Goal: Check status: Check status

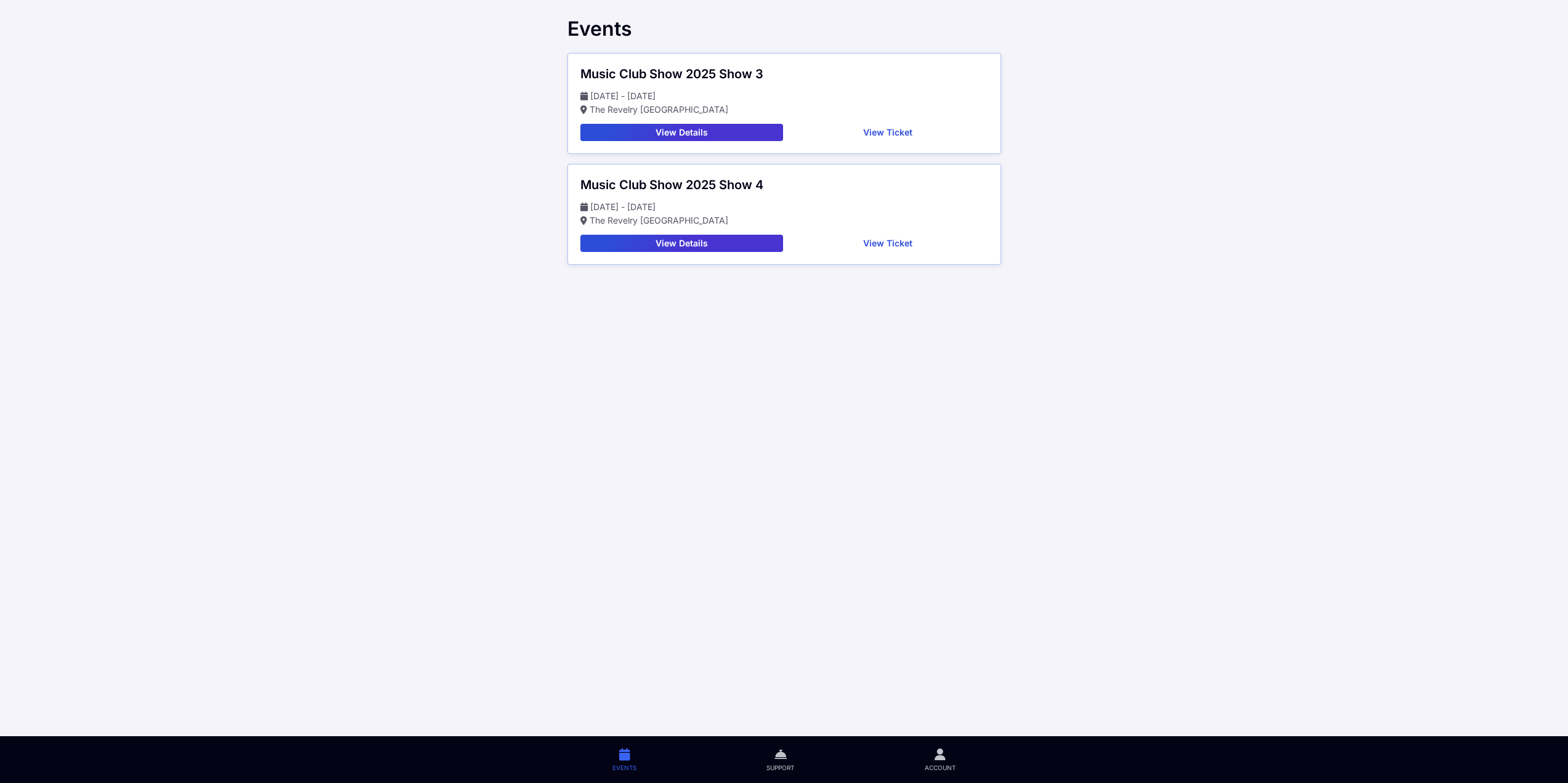
click at [885, 134] on button "View Ticket" at bounding box center [888, 133] width 200 height 17
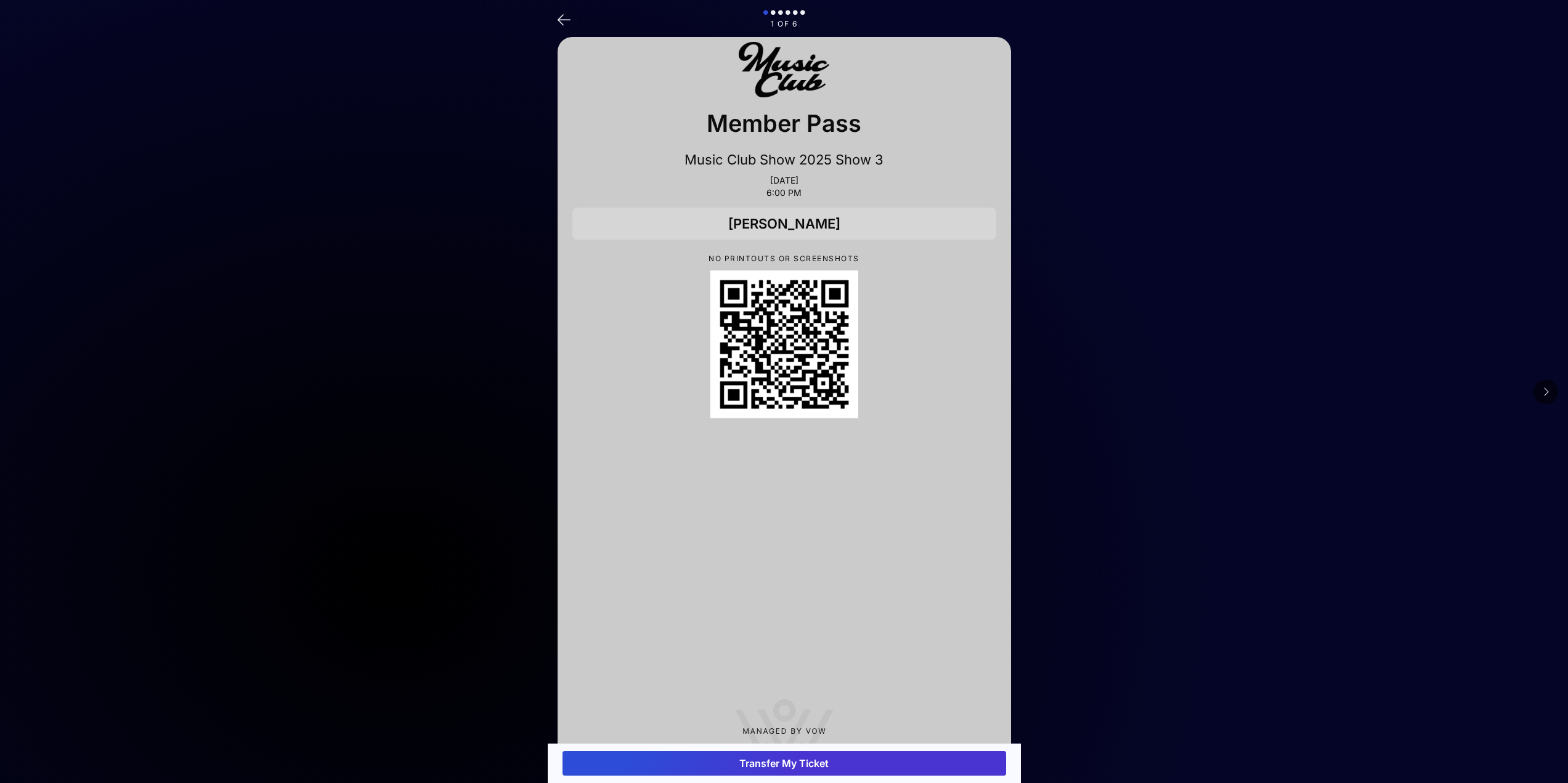
click at [1546, 387] on icon at bounding box center [1545, 392] width 6 height 10
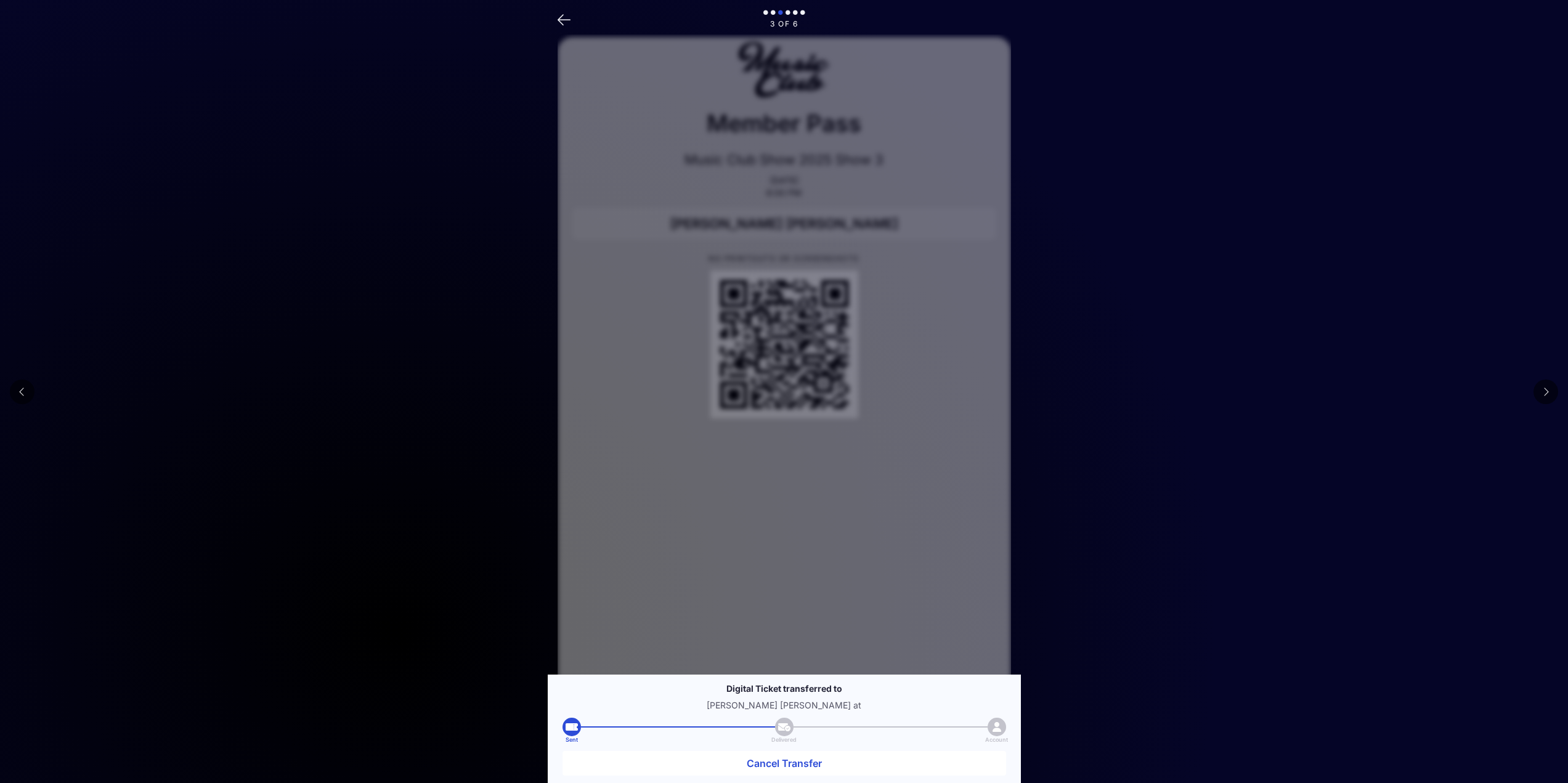
click at [1546, 387] on icon at bounding box center [1545, 392] width 6 height 10
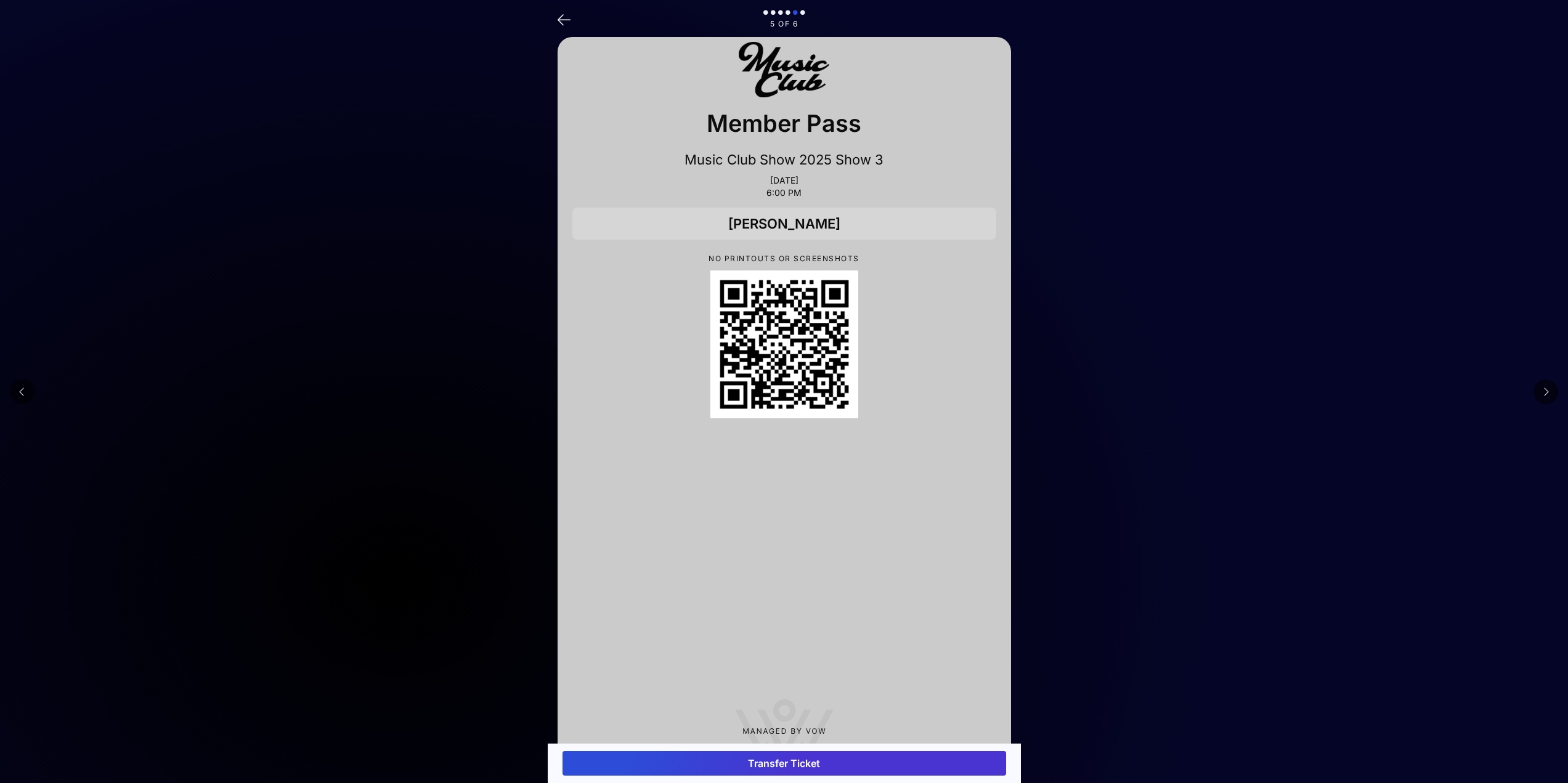
click at [1546, 387] on icon at bounding box center [1545, 392] width 6 height 10
click at [1546, 386] on main "6 of 6 Member Pass Music Club Show 2025 Show 3 [DATE] 6:00 PM Guest Of [PERSON_…" at bounding box center [784, 408] width 1568 height 817
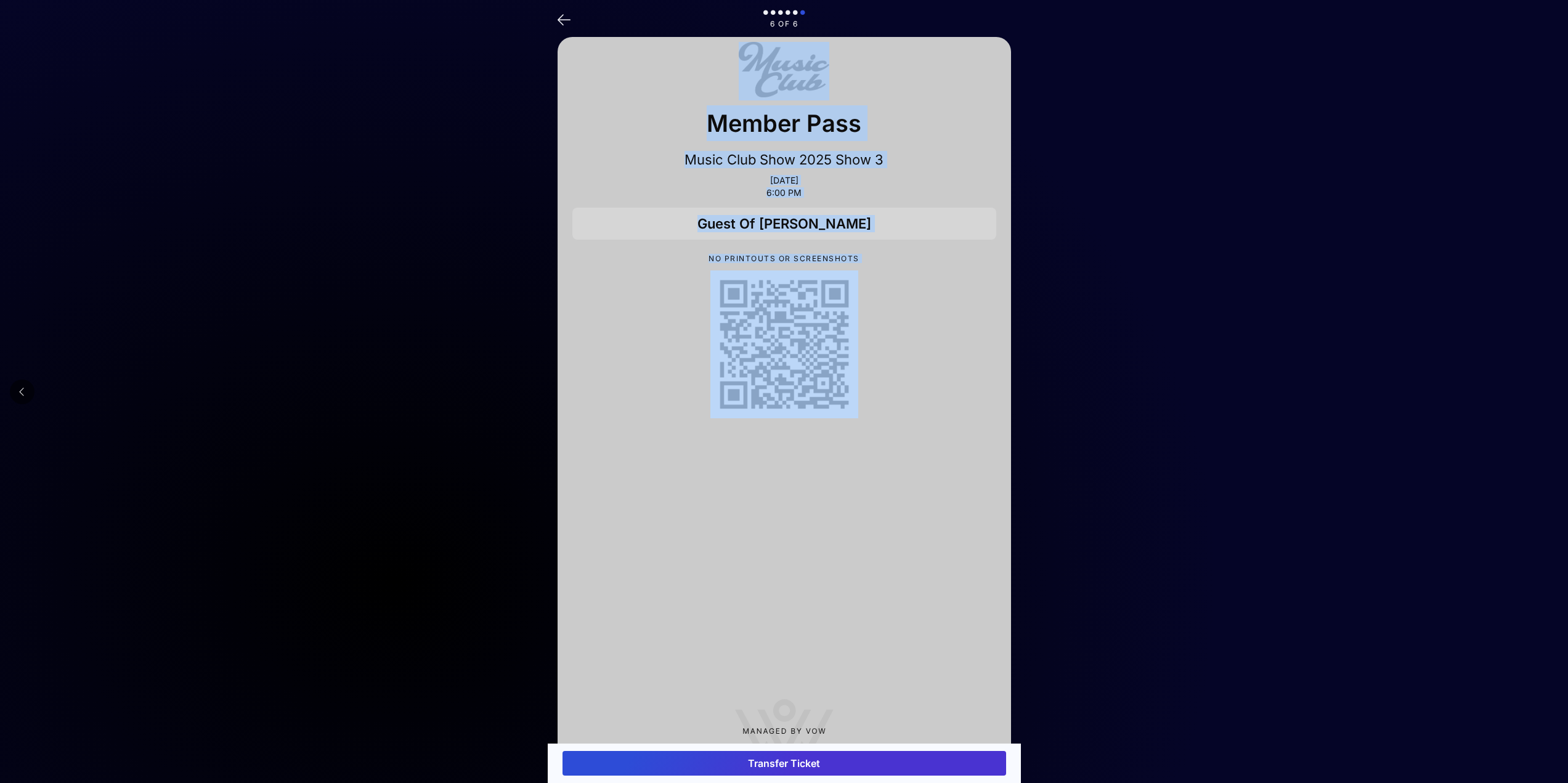
click at [23, 382] on main "6 of 6 Member Pass Music Club Show 2025 Show 3 [DATE] 6:00 PM Guest Of [PERSON_…" at bounding box center [784, 408] width 1568 height 817
click at [21, 388] on icon at bounding box center [21, 392] width 6 height 10
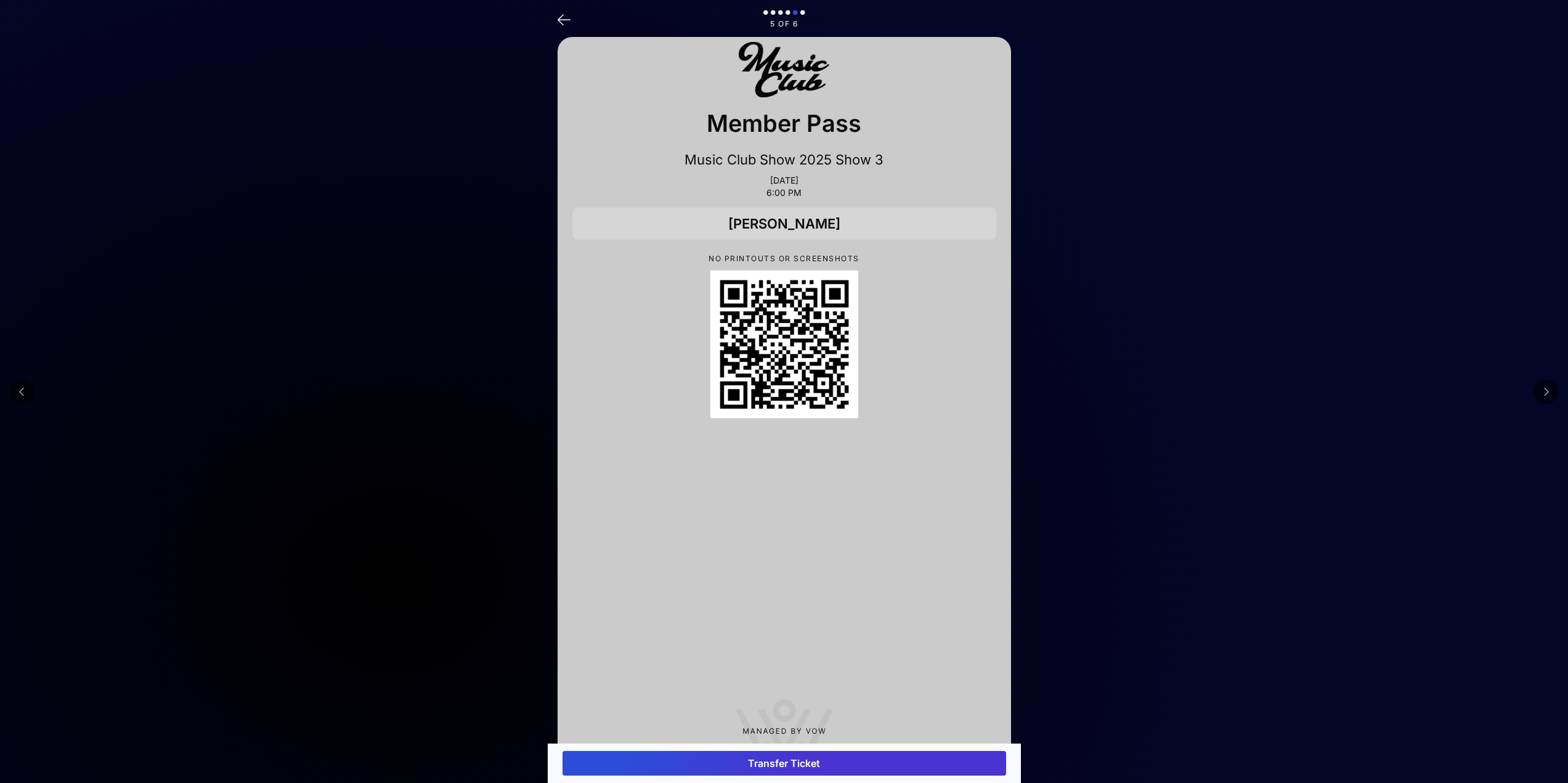
click at [21, 389] on icon at bounding box center [21, 392] width 6 height 10
